Goal: Transaction & Acquisition: Purchase product/service

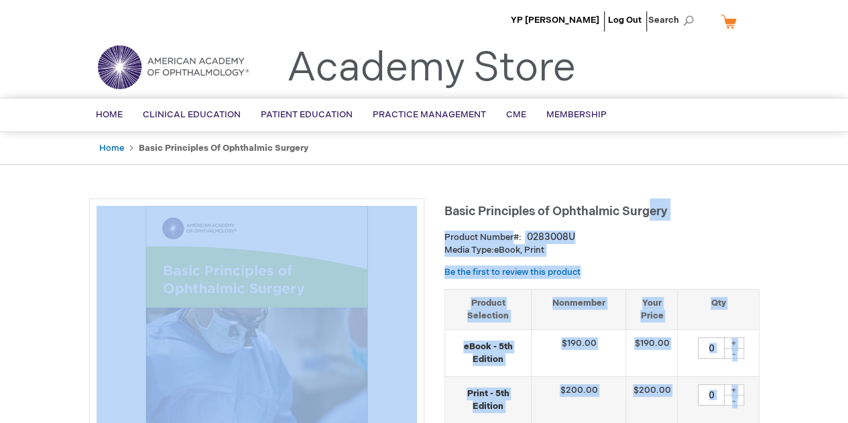
drag, startPoint x: 434, startPoint y: 210, endPoint x: 656, endPoint y: 207, distance: 221.9
click at [662, 209] on span "Basic Principles of Ophthalmic Surgery" at bounding box center [556, 211] width 223 height 14
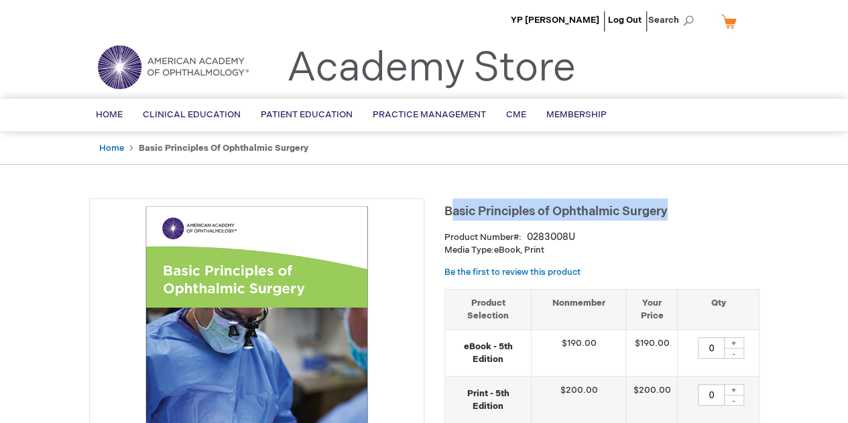
drag, startPoint x: 673, startPoint y: 212, endPoint x: 449, endPoint y: 210, distance: 223.9
click at [449, 210] on h1 "Basic Principles of Ophthalmic Surgery" at bounding box center [602, 209] width 315 height 22
copy span "asic Principles of Ophthalmic Surgery"
click at [448, 210] on span "Basic Principles of Ophthalmic Surgery" at bounding box center [556, 211] width 223 height 14
copy span "Basic Principles of Ophthalmic Surgery"
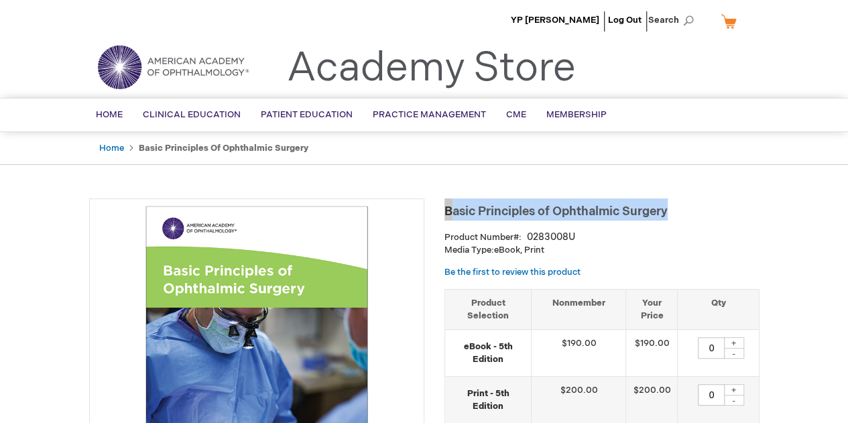
copy span "Basic Principles of Ophthalmic Surgery"
